Goal: Navigation & Orientation: Find specific page/section

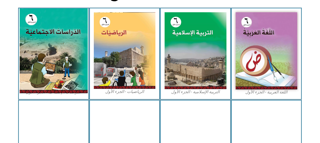
scroll to position [152, 0]
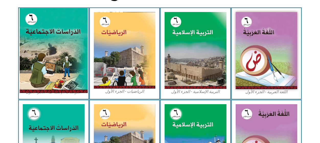
click at [49, 43] on img at bounding box center [54, 50] width 68 height 85
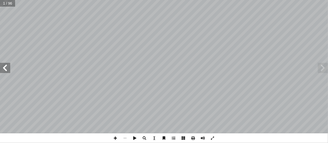
click at [8, 67] on span at bounding box center [5, 68] width 10 height 10
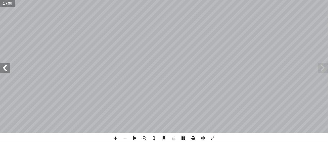
click at [8, 67] on span at bounding box center [5, 68] width 10 height 10
click at [5, 67] on span at bounding box center [5, 68] width 10 height 10
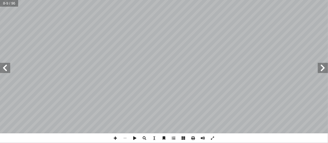
click at [5, 67] on span at bounding box center [5, 68] width 10 height 10
click at [4, 68] on span at bounding box center [5, 68] width 10 height 10
click at [6, 69] on span at bounding box center [5, 68] width 10 height 10
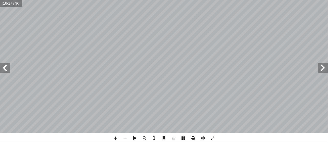
click at [6, 69] on span at bounding box center [5, 68] width 10 height 10
click at [216, 136] on span at bounding box center [213, 138] width 10 height 10
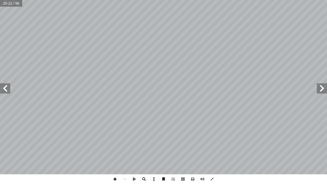
click at [113, 143] on span at bounding box center [115, 179] width 10 height 10
